Goal: Book appointment/travel/reservation

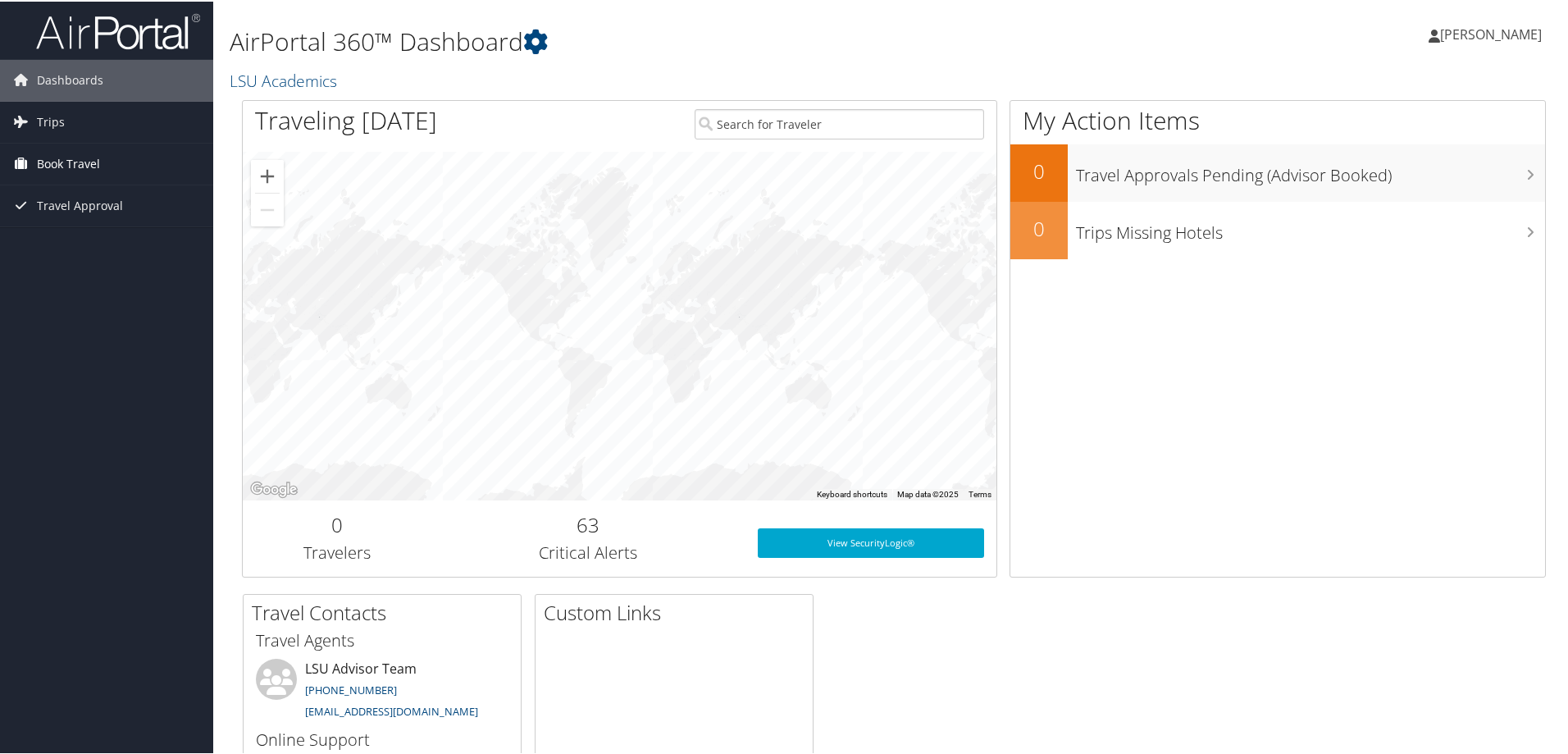
click at [80, 154] on span "Book Travel" at bounding box center [68, 162] width 63 height 41
click at [70, 134] on link "Trips" at bounding box center [106, 121] width 214 height 41
click at [74, 241] on span "Book Travel" at bounding box center [68, 236] width 63 height 41
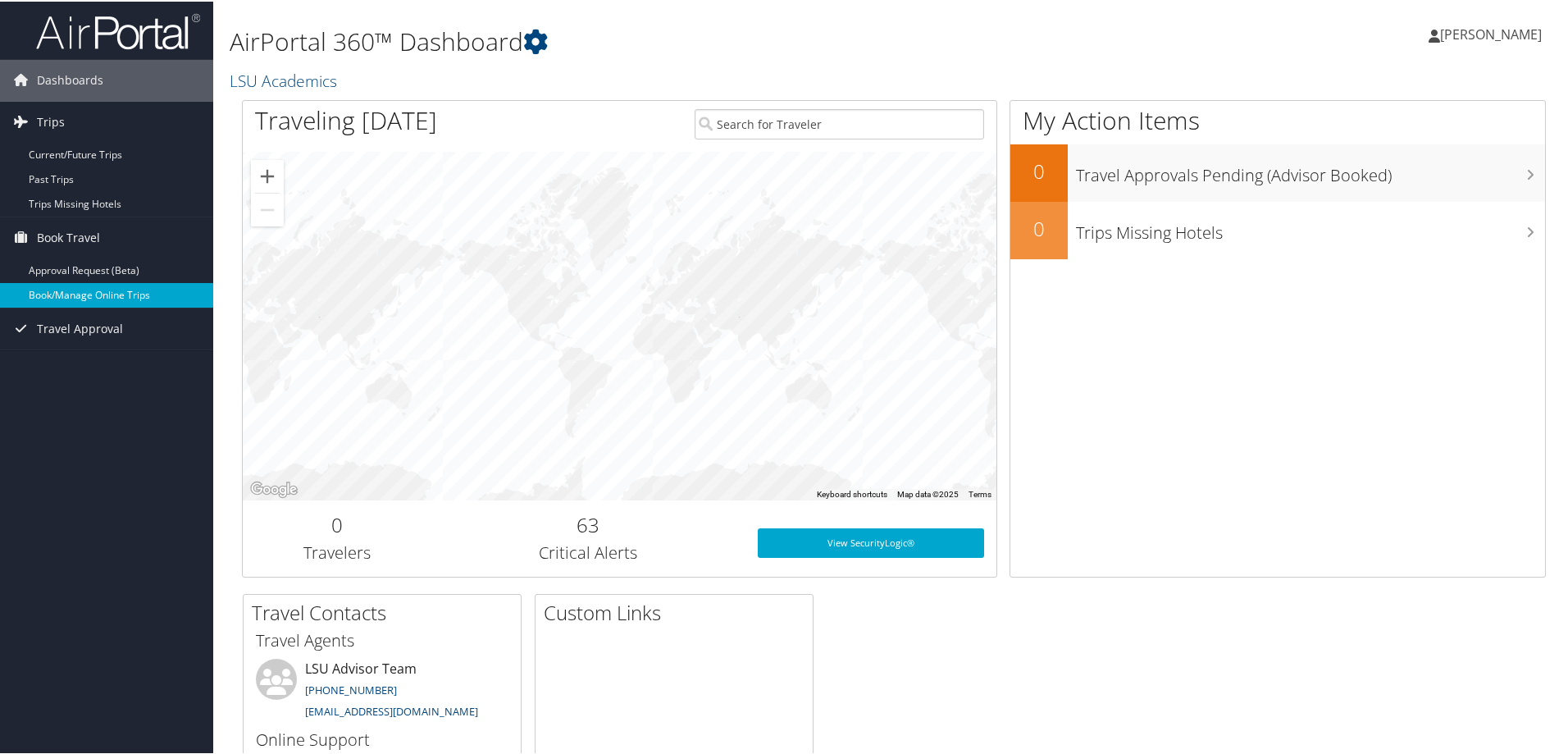
click at [83, 289] on link "Book/Manage Online Trips" at bounding box center [106, 293] width 214 height 24
